Goal: Task Accomplishment & Management: Use online tool/utility

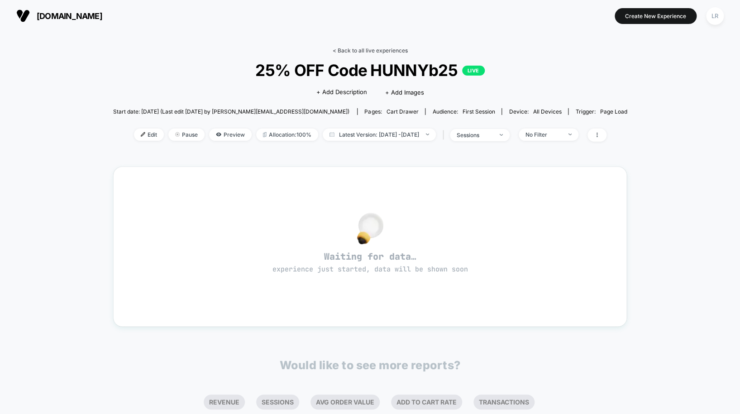
click at [387, 51] on link "< Back to all live experiences" at bounding box center [370, 50] width 75 height 7
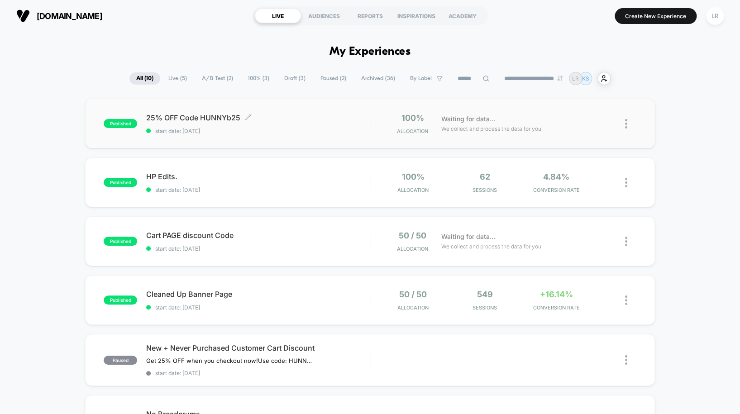
click at [316, 128] on span "start date: [DATE]" at bounding box center [258, 131] width 224 height 7
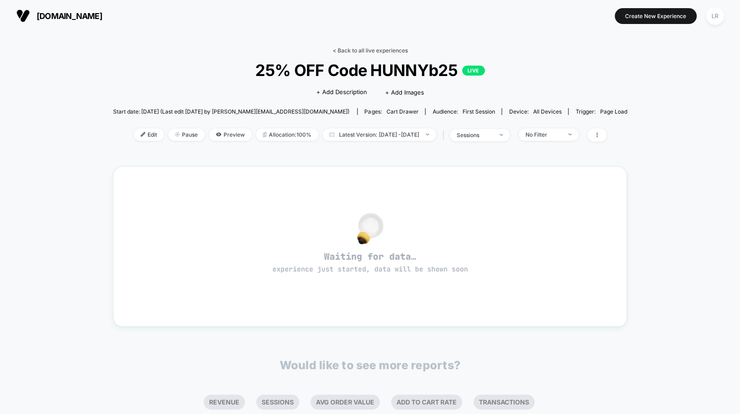
click at [375, 50] on link "< Back to all live experiences" at bounding box center [370, 50] width 75 height 7
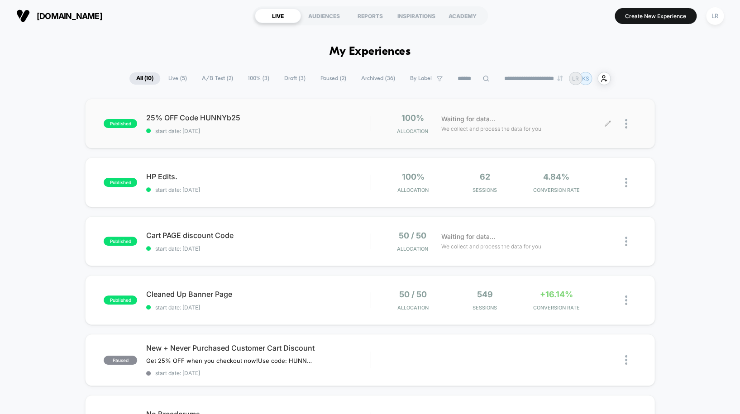
click at [629, 125] on div at bounding box center [630, 123] width 11 height 21
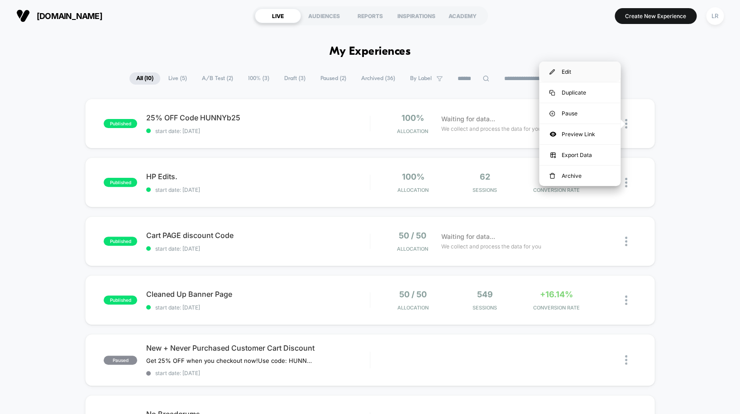
click at [586, 73] on div "Edit" at bounding box center [579, 72] width 81 height 20
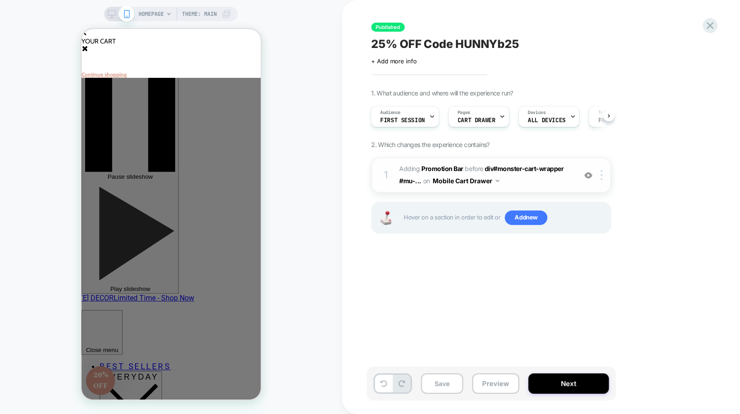
click at [530, 184] on span "#_loomi_addon_1752025005769 Adding Promotion Bar BEFORE div#monster-cart-wrappe…" at bounding box center [485, 175] width 172 height 24
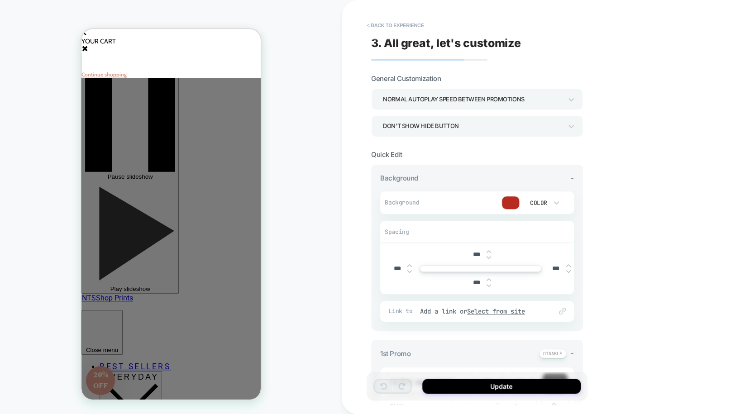
click at [87, 46] on icon "Shopping Cart" at bounding box center [84, 48] width 5 height 5
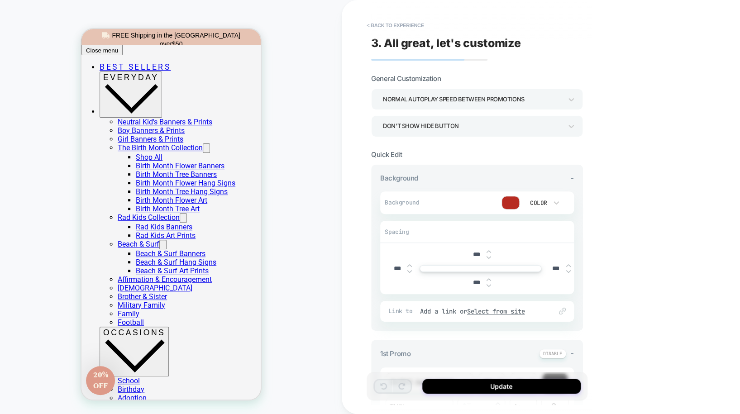
scroll to position [341, 0]
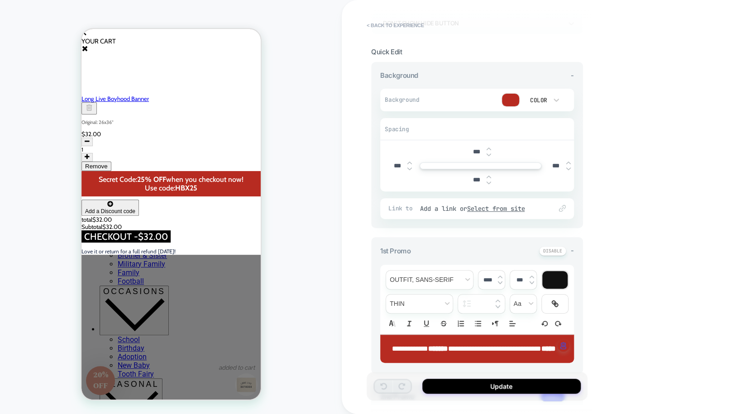
scroll to position [104, 0]
